Goal: Task Accomplishment & Management: Use online tool/utility

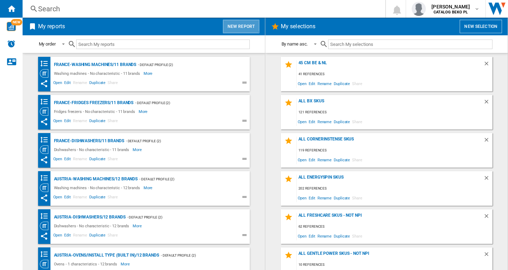
click at [239, 25] on button "New report" at bounding box center [241, 26] width 36 height 13
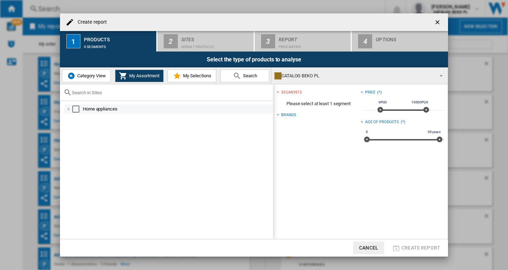
click at [67, 110] on div at bounding box center [68, 108] width 7 height 7
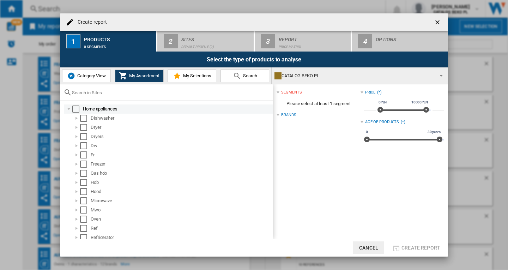
click at [72, 110] on div at bounding box center [68, 108] width 7 height 7
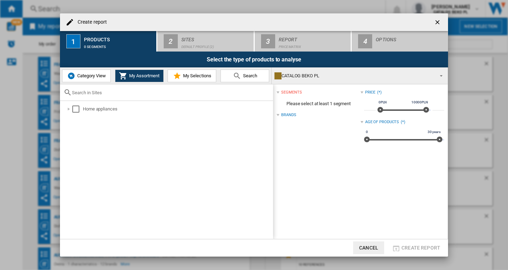
click at [90, 77] on span "Category View" at bounding box center [91, 75] width 30 height 5
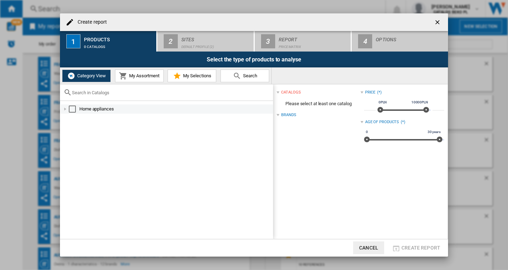
click at [66, 111] on div at bounding box center [65, 108] width 7 height 7
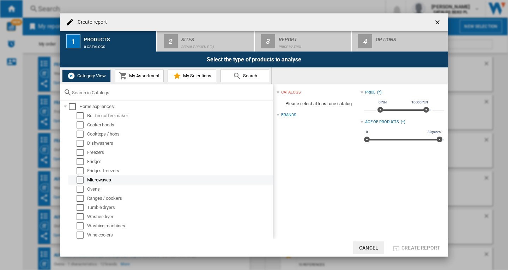
scroll to position [3, 0]
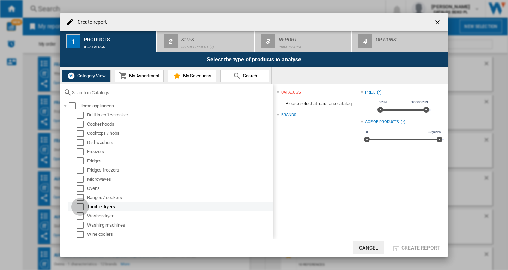
click at [82, 207] on div "Select" at bounding box center [80, 206] width 7 height 7
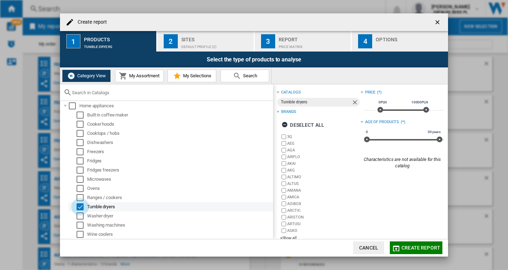
click at [81, 209] on div "Select" at bounding box center [80, 206] width 7 height 7
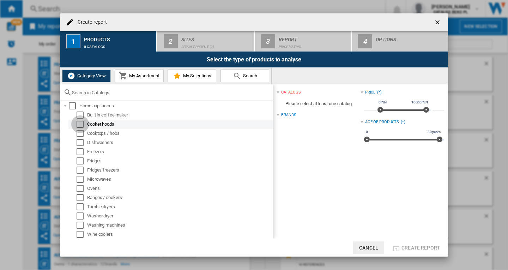
click at [80, 125] on div "Select" at bounding box center [80, 124] width 7 height 7
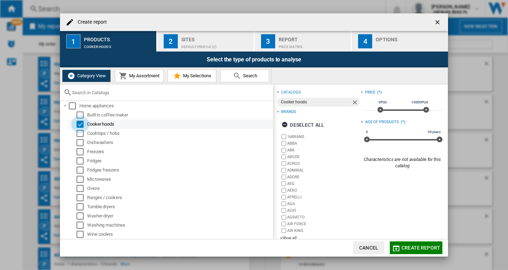
click at [80, 125] on div "Select" at bounding box center [80, 124] width 7 height 7
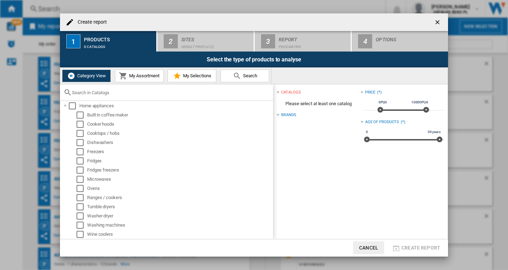
click at [440, 24] on ng-md-icon "getI18NText('BUTTONS.CLOSE_DIALOG')" at bounding box center [438, 23] width 8 height 8
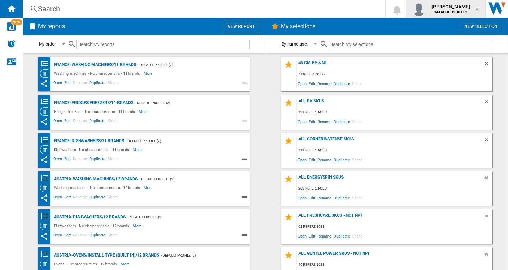
click at [459, 11] on b "CATALOG BEKO PL" at bounding box center [451, 12] width 34 height 5
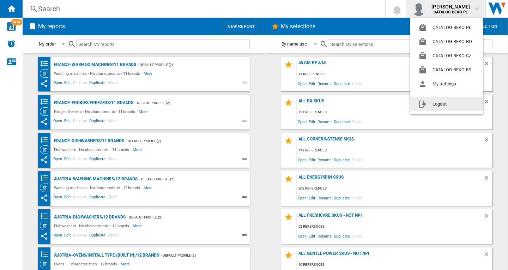
click at [439, 105] on button "Logout" at bounding box center [446, 104] width 73 height 14
